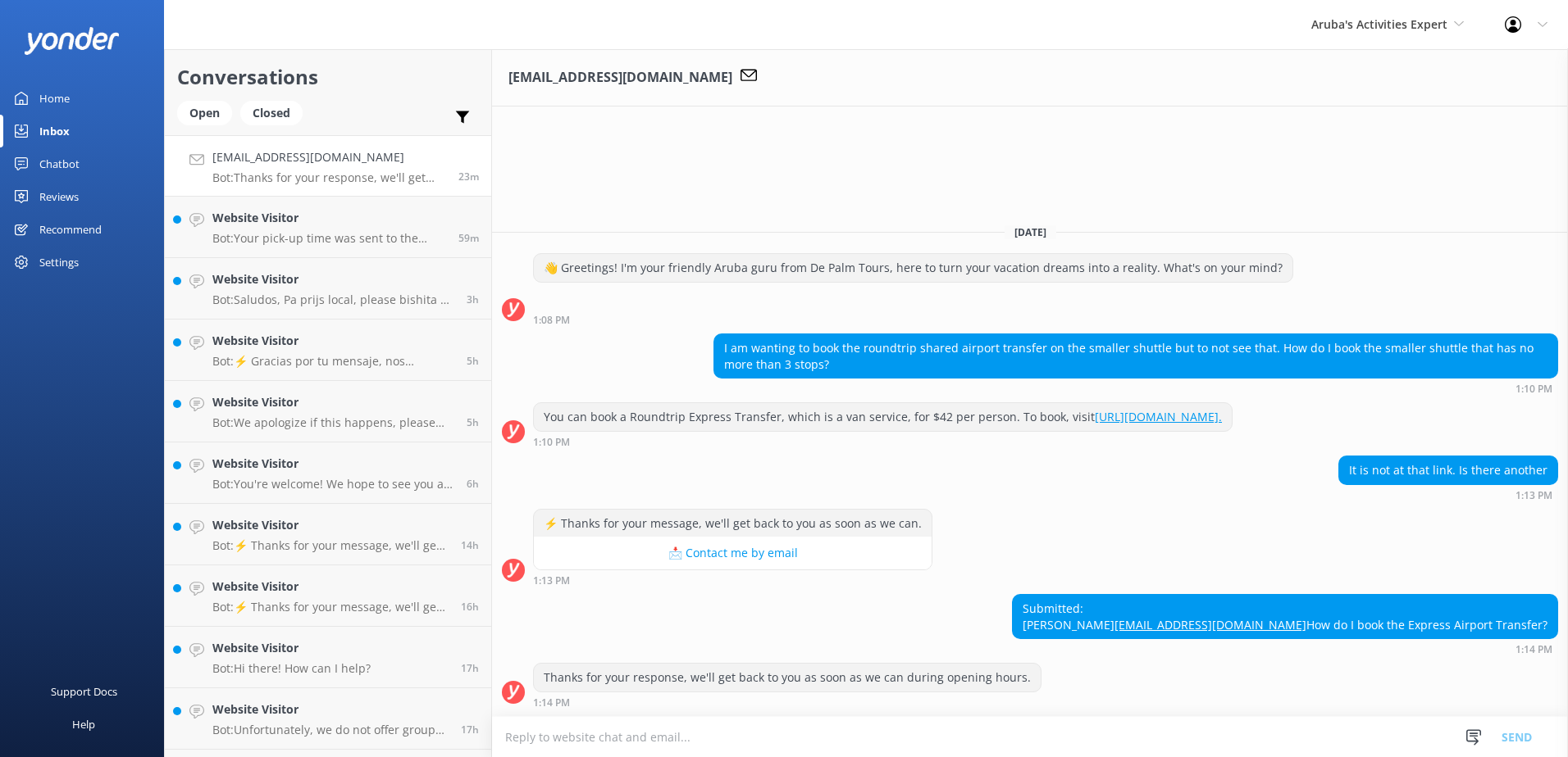
click at [901, 731] on textarea at bounding box center [1029, 737] width 1075 height 40
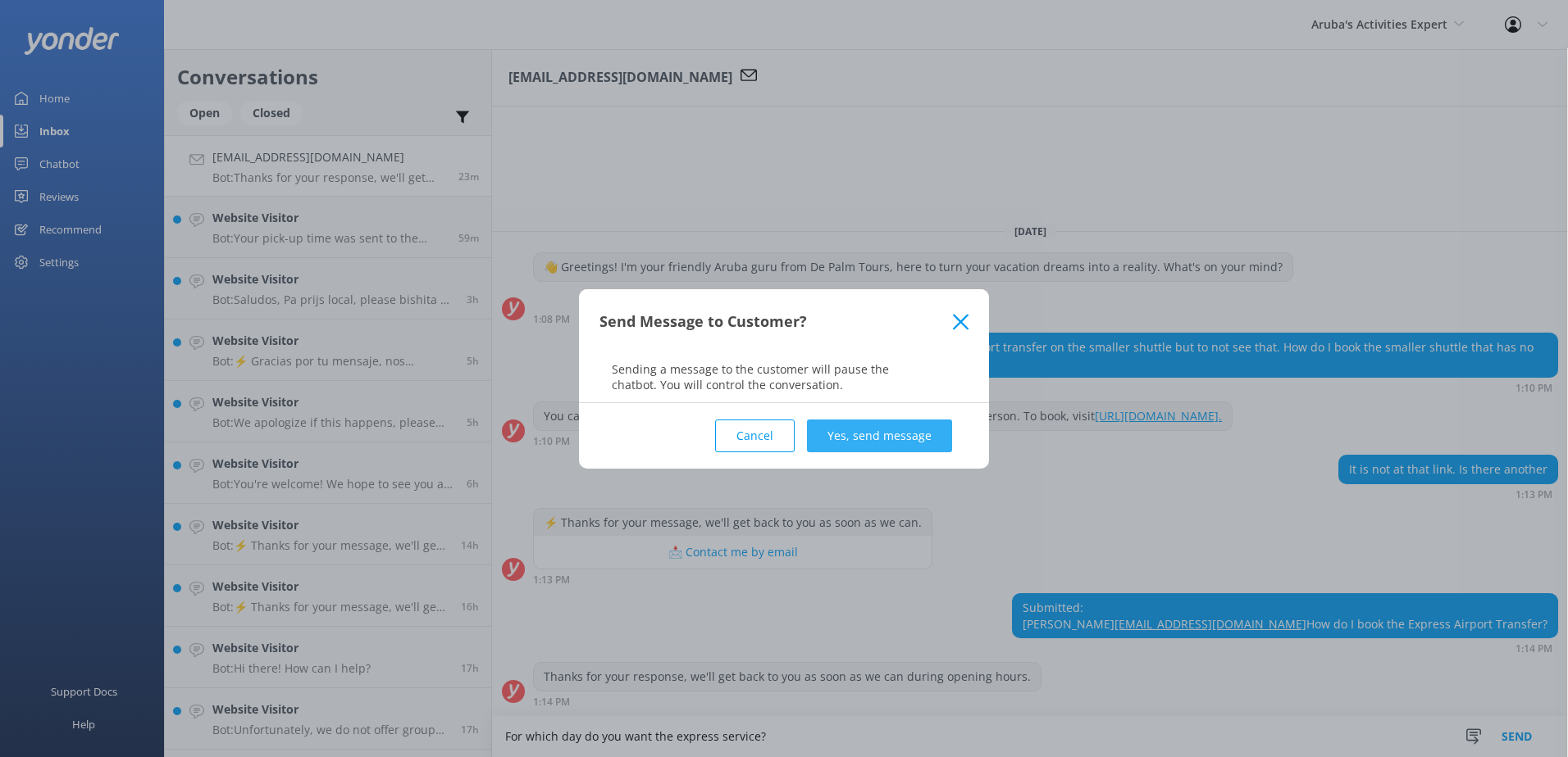
type textarea "For which day do you want the express service?"
click at [886, 426] on button "Yes, send message" at bounding box center [879, 435] width 145 height 33
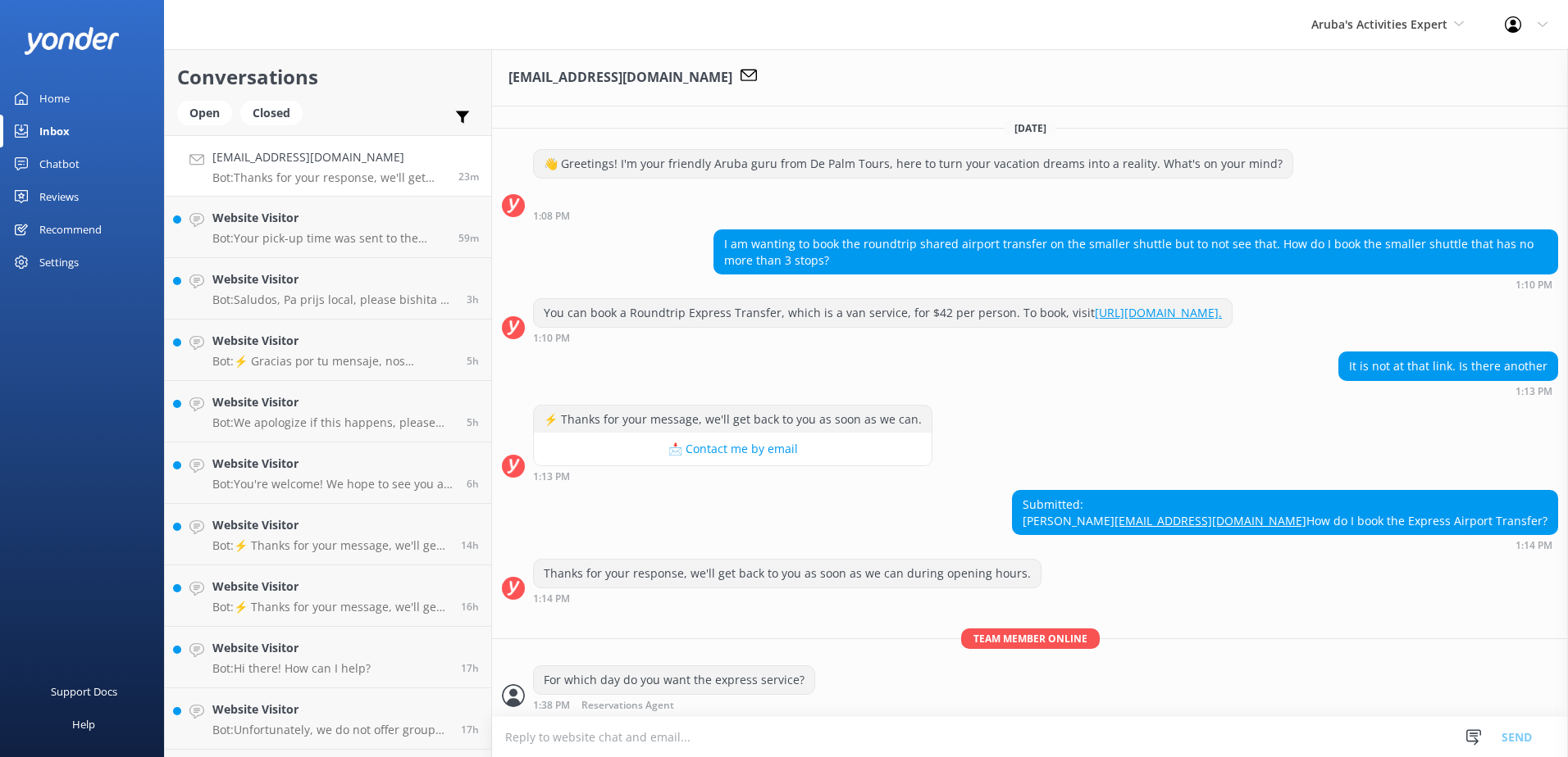
scroll to position [36, 0]
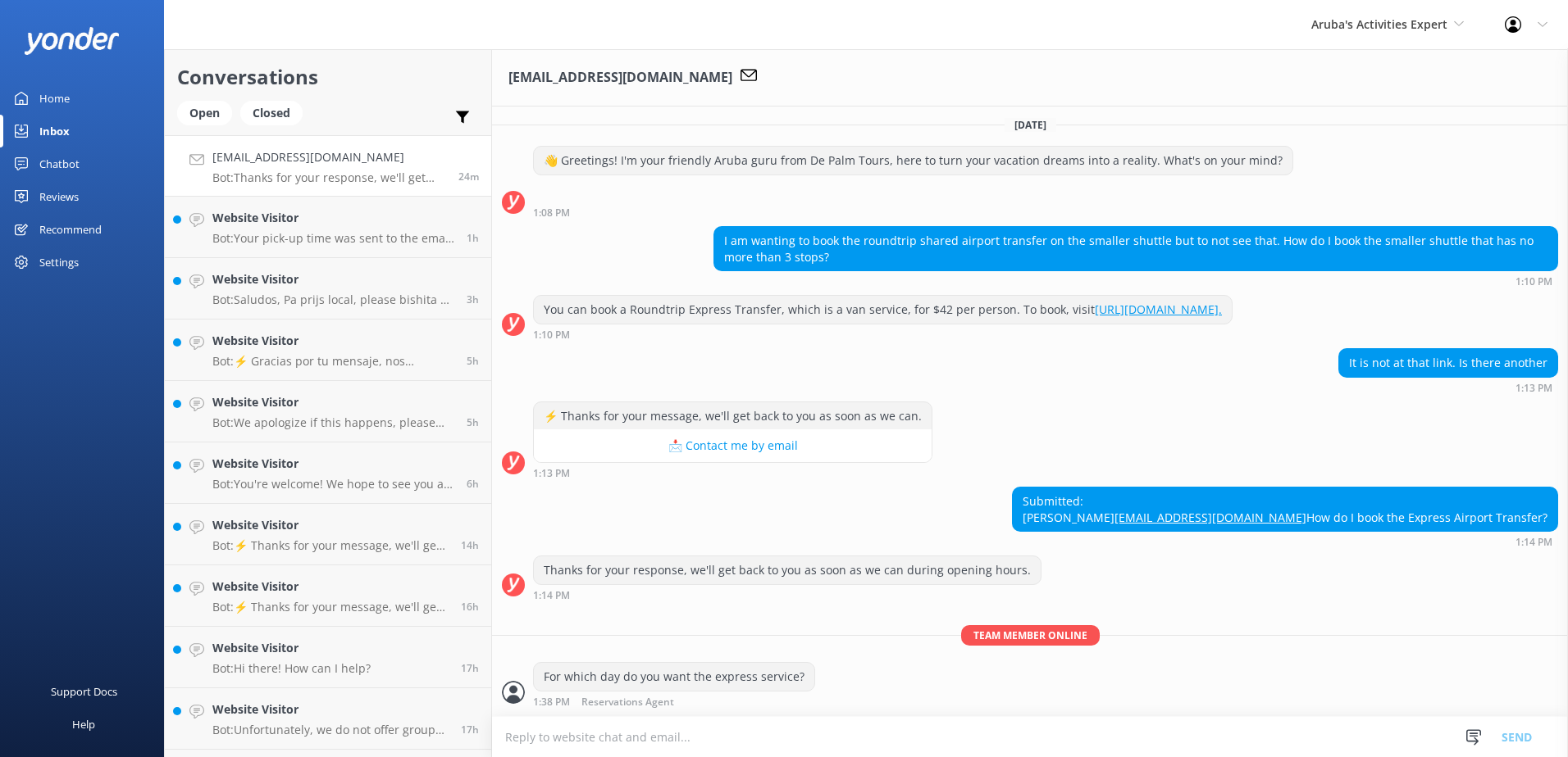
click at [736, 722] on textarea at bounding box center [1029, 737] width 1075 height 40
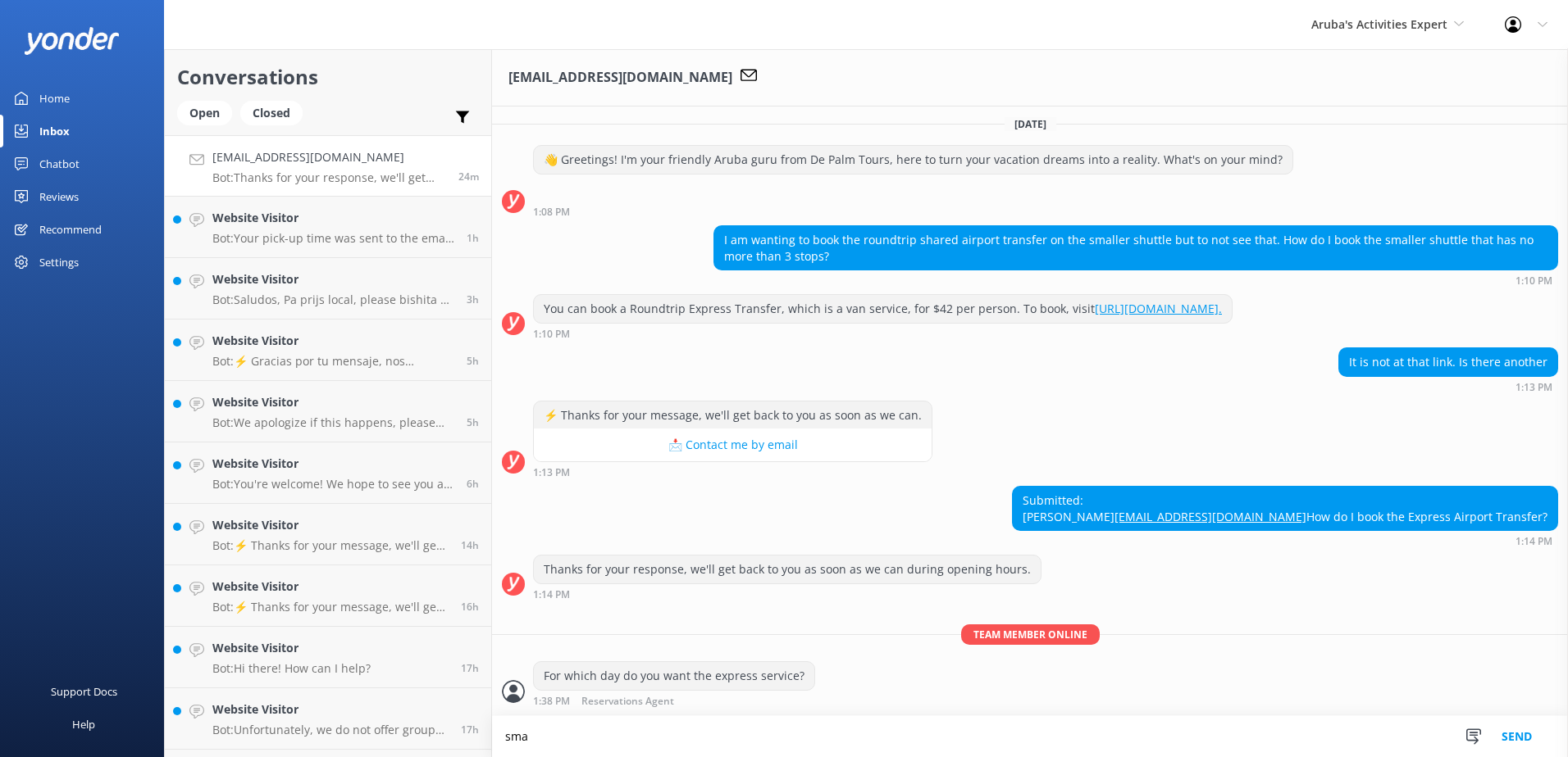
scroll to position [36, 0]
click at [976, 737] on textarea "smaller bus is the express van , big bus is the shared transfer" at bounding box center [1029, 737] width 1075 height 41
type textarea "smaller bus is the express van , big bus is the shared transfer"
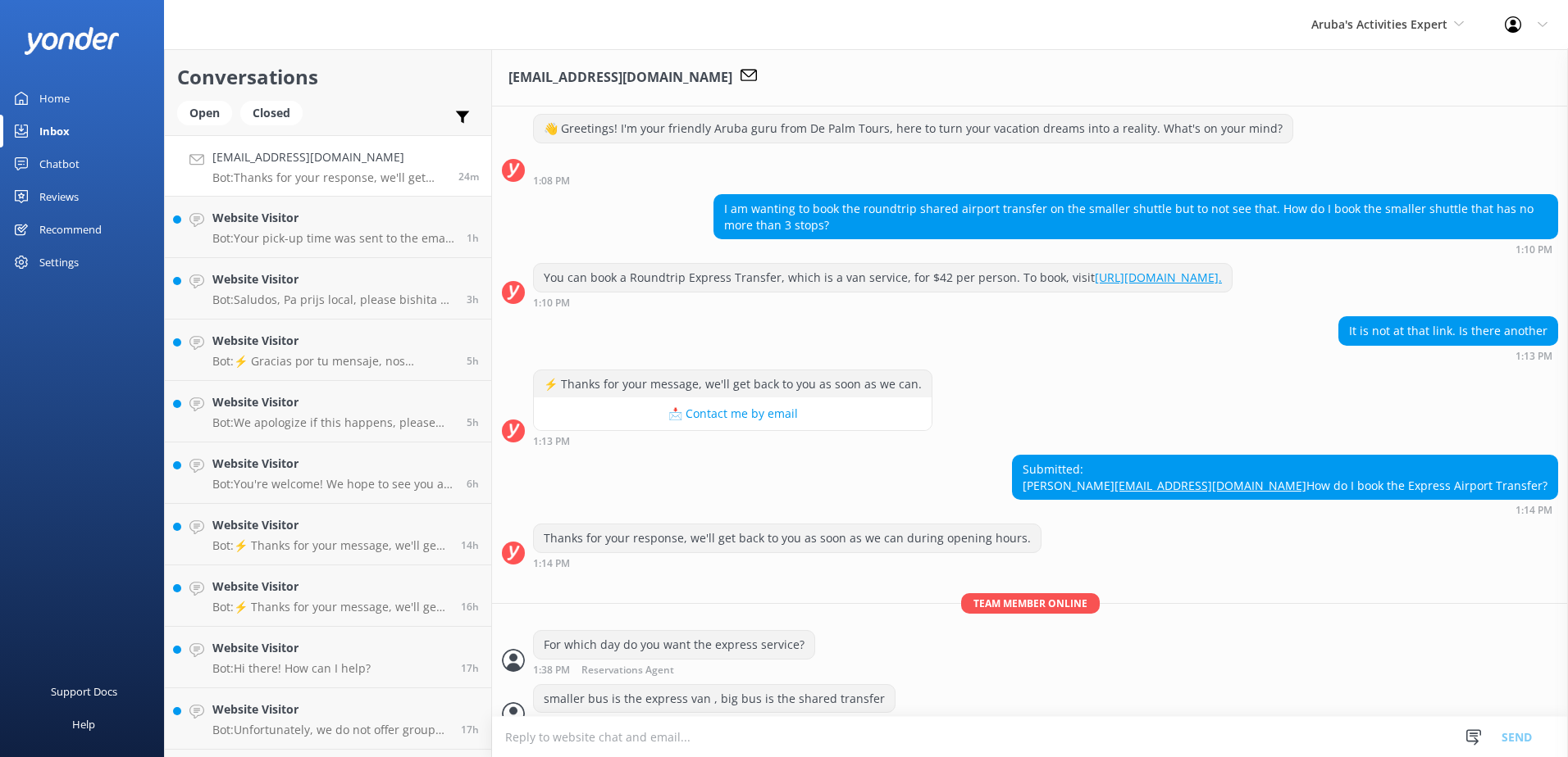
scroll to position [88, 0]
